Goal: Information Seeking & Learning: Check status

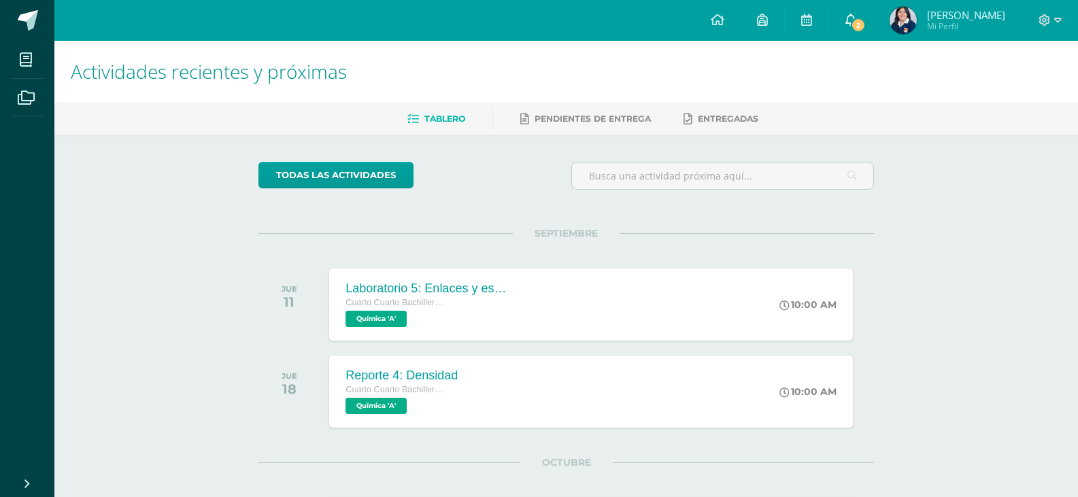
click at [866, 18] on span "2" at bounding box center [858, 25] width 15 height 15
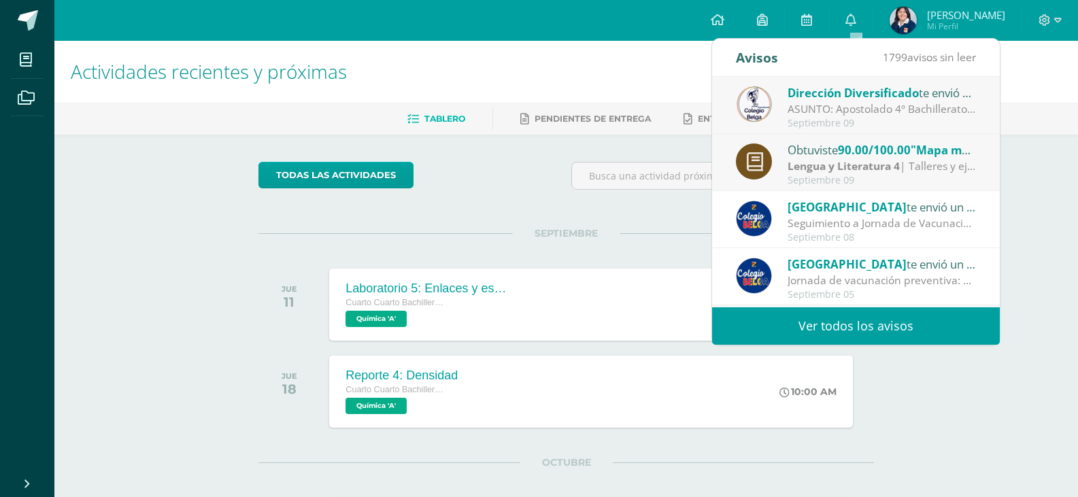
click at [922, 25] on span "Fátima Lourdes Mi Perfil" at bounding box center [947, 20] width 121 height 27
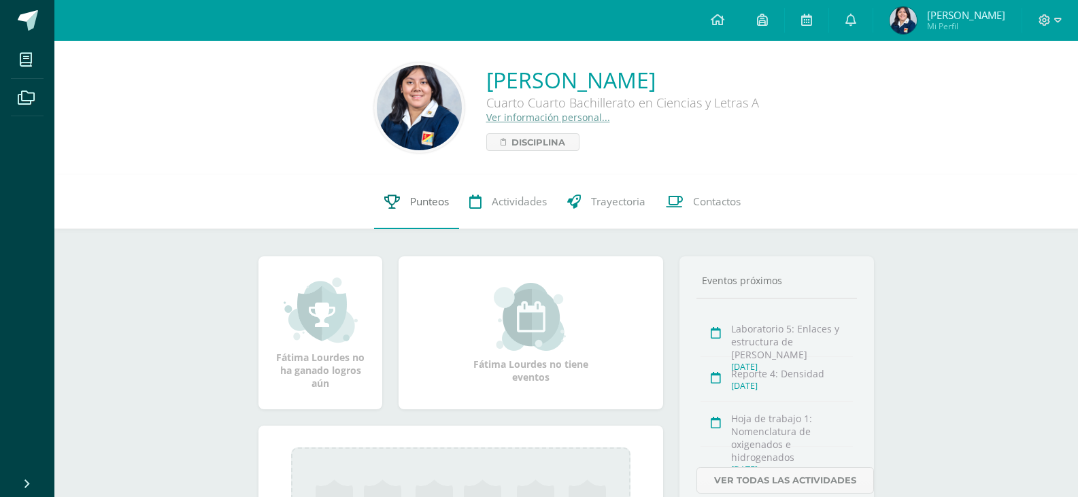
click at [410, 205] on span "Punteos" at bounding box center [429, 202] width 39 height 14
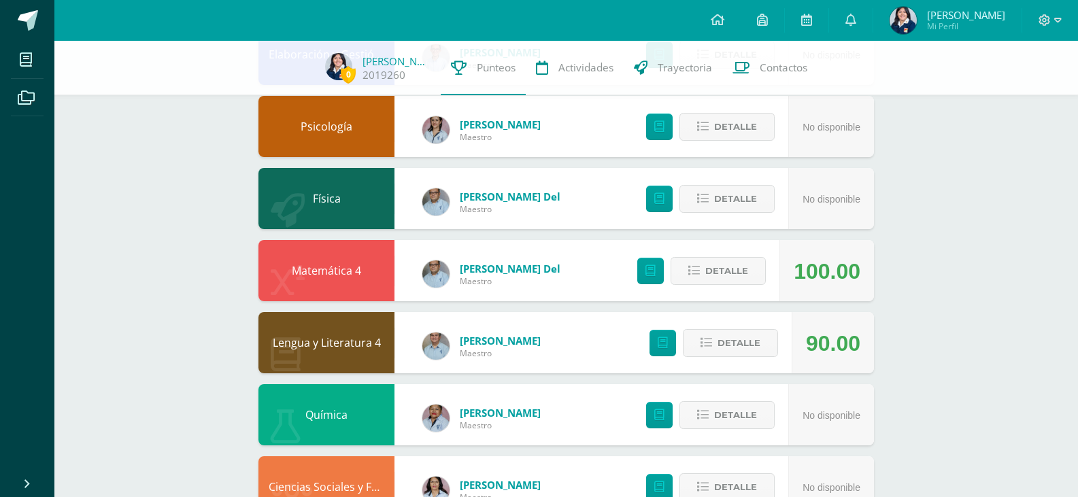
scroll to position [402, 0]
